Goal: Task Accomplishment & Management: Manage account settings

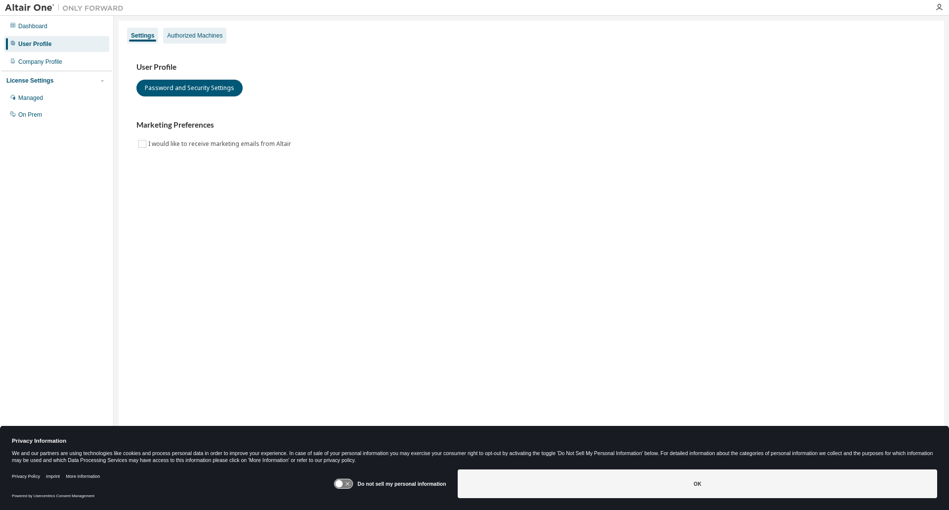
click at [202, 38] on div "Authorized Machines" at bounding box center [194, 36] width 55 height 8
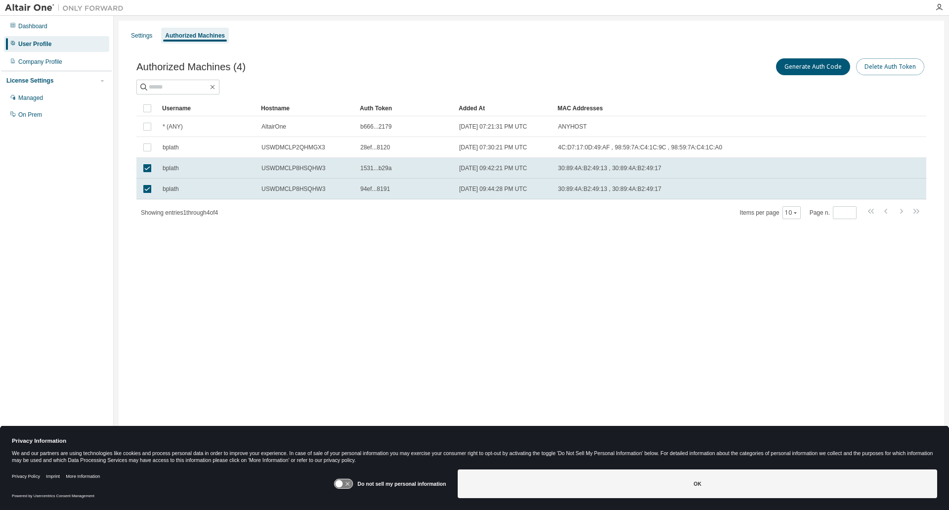
click at [901, 65] on button "Delete Auth Token" at bounding box center [890, 66] width 68 height 17
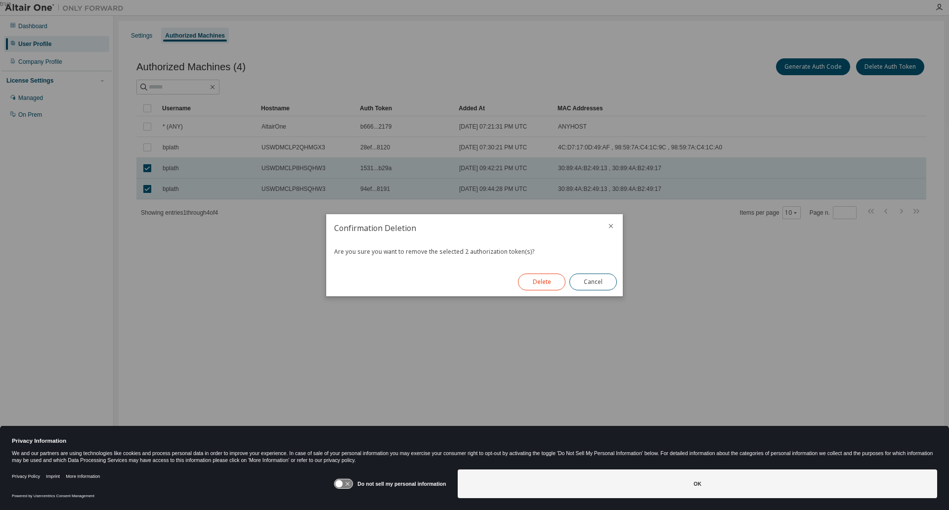
click at [548, 281] on button "Delete" at bounding box center [541, 281] width 47 height 17
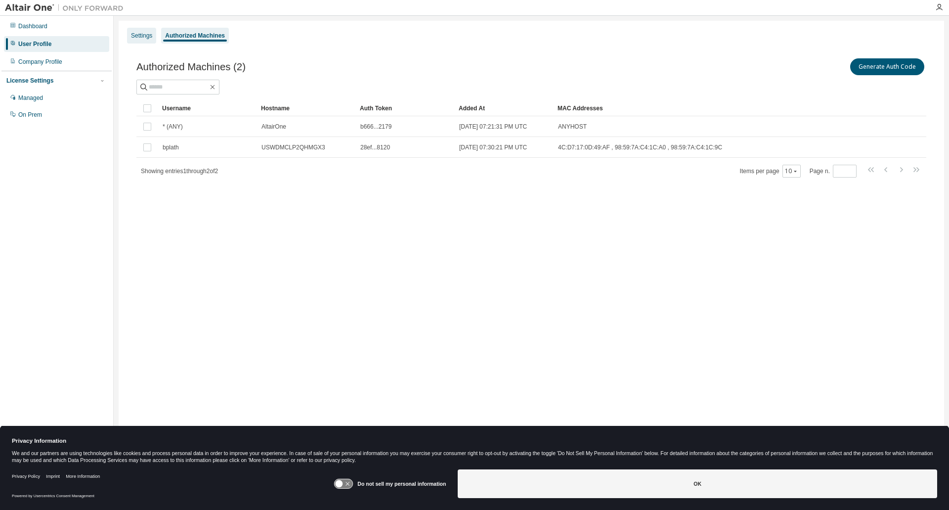
click at [139, 40] on div "Settings" at bounding box center [141, 36] width 29 height 16
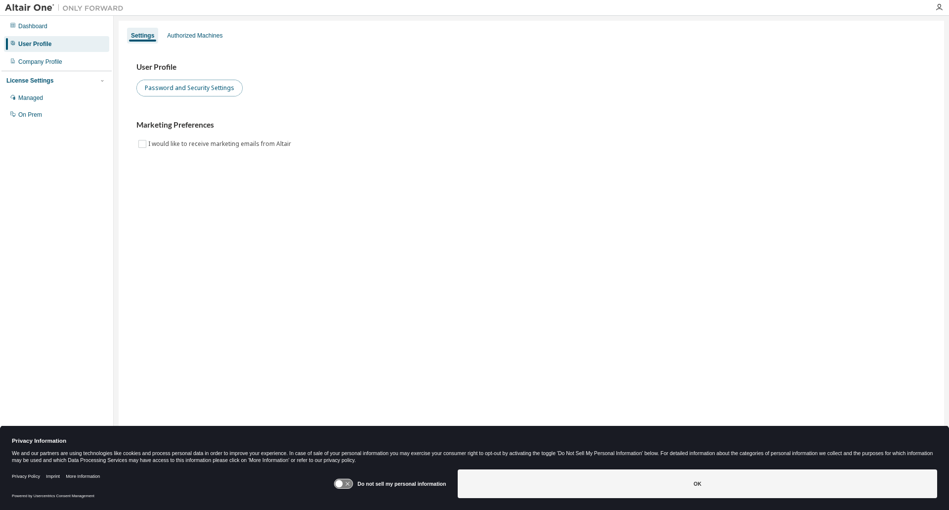
click at [171, 87] on button "Password and Security Settings" at bounding box center [189, 88] width 106 height 17
